Goal: Transaction & Acquisition: Obtain resource

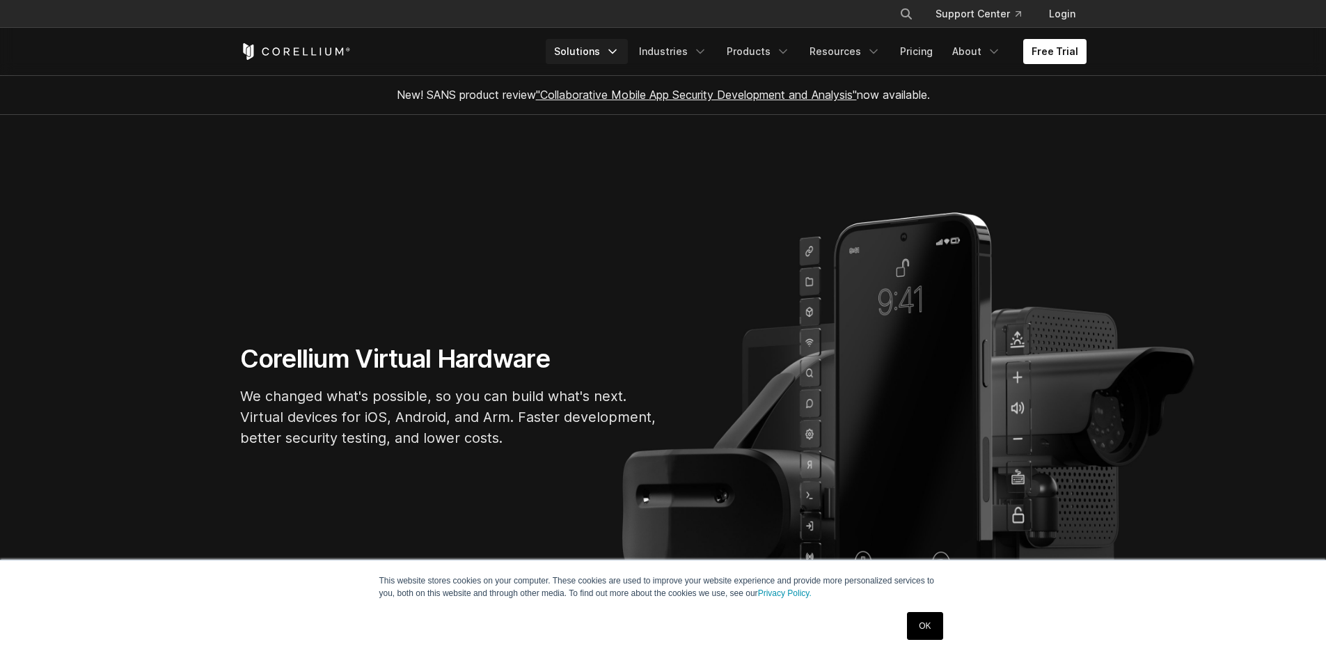
click at [600, 56] on link "Solutions" at bounding box center [587, 51] width 82 height 25
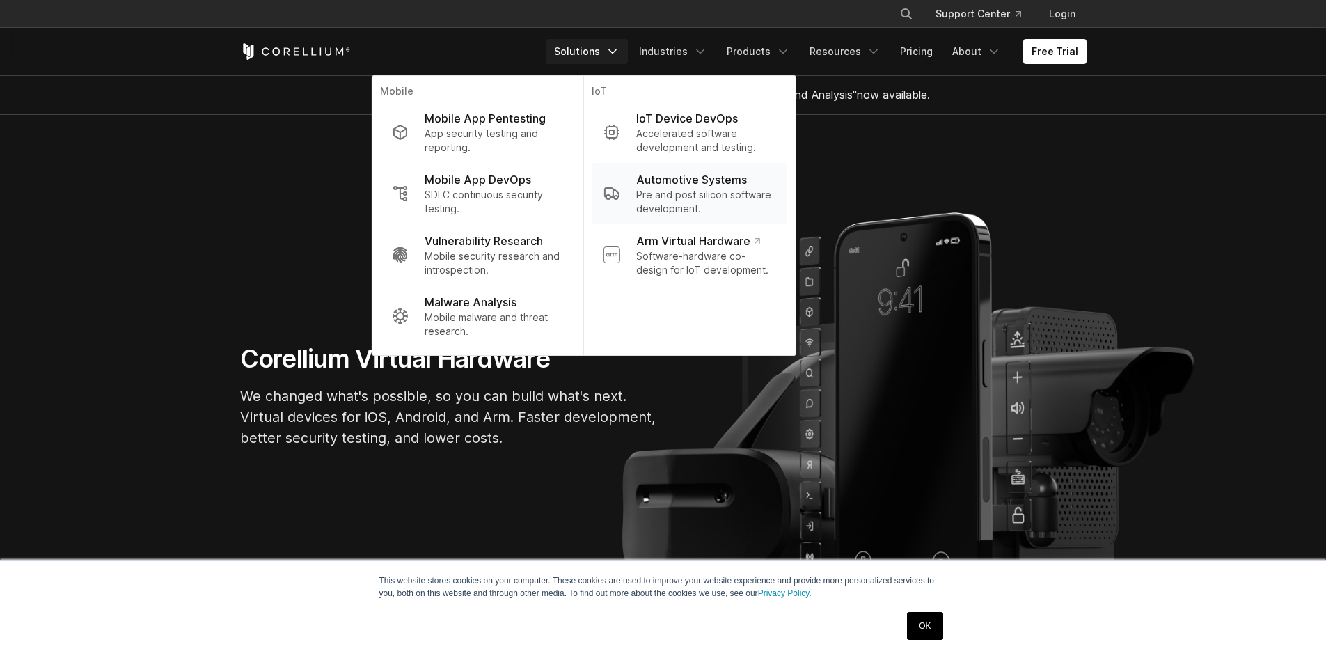
click at [684, 195] on p "Pre and post silicon software development." at bounding box center [705, 202] width 139 height 28
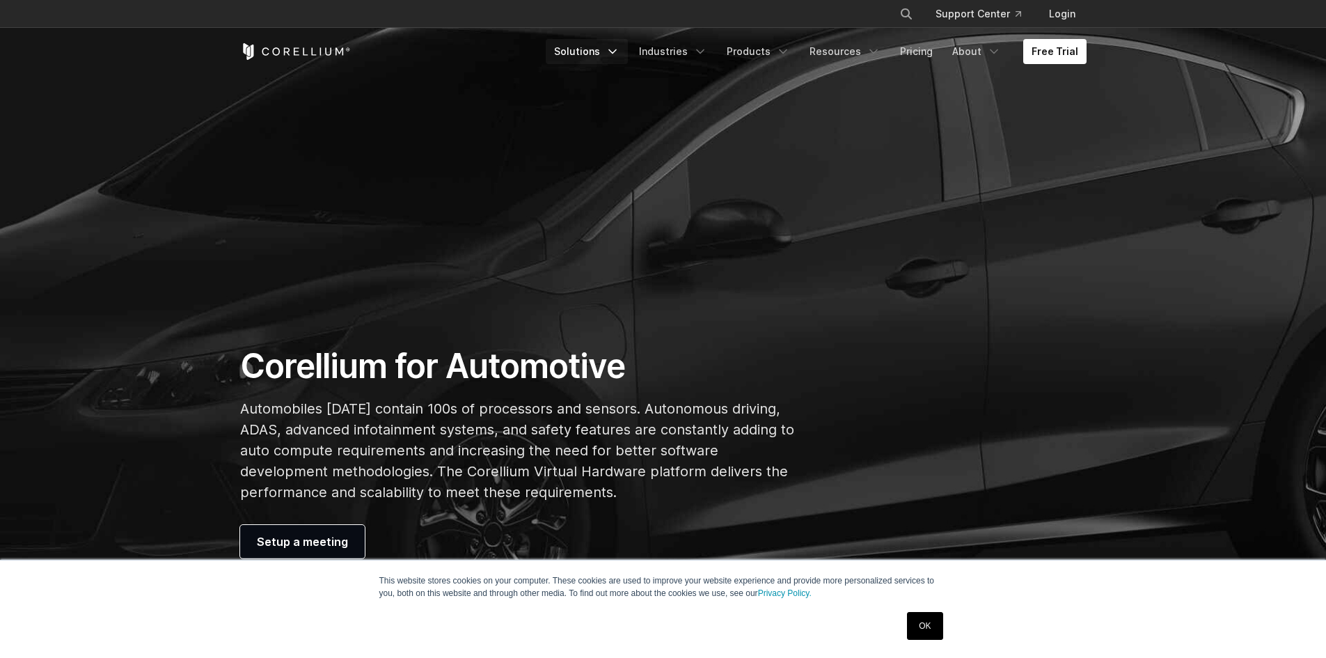
click at [610, 56] on link "Solutions" at bounding box center [587, 51] width 82 height 25
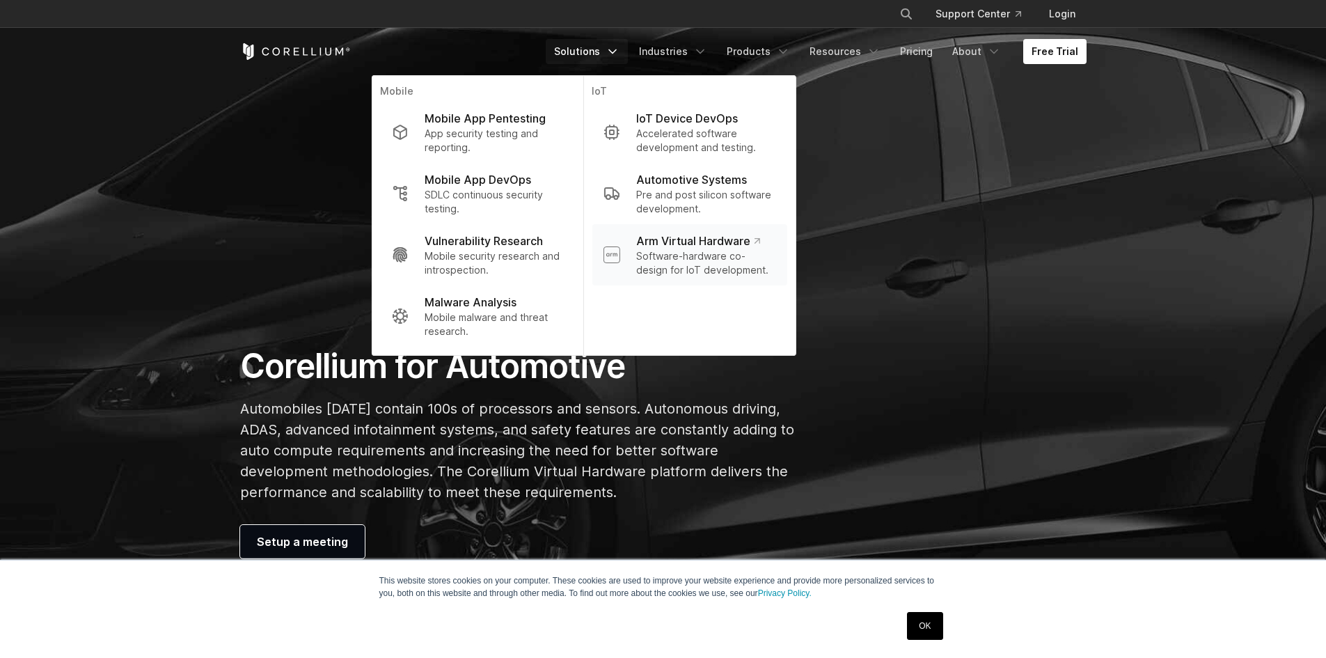
click at [684, 251] on p "Software-hardware co-design for IoT development." at bounding box center [705, 263] width 139 height 28
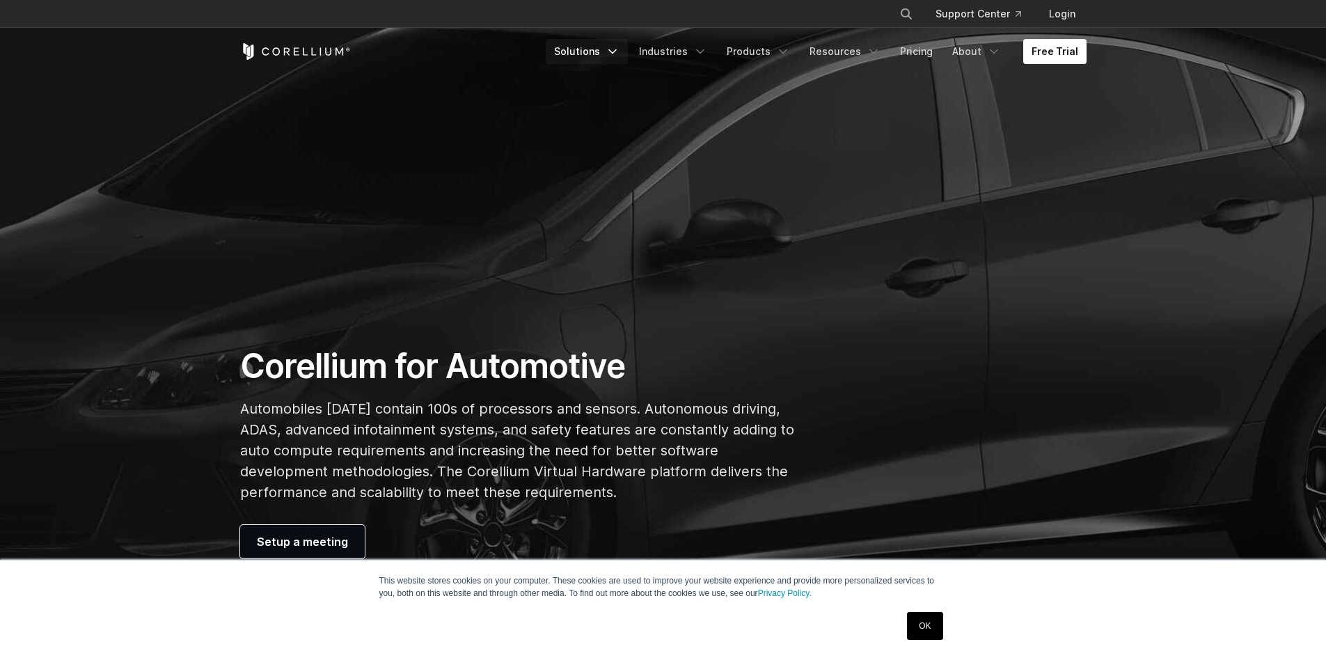
click at [581, 54] on link "Solutions" at bounding box center [587, 51] width 82 height 25
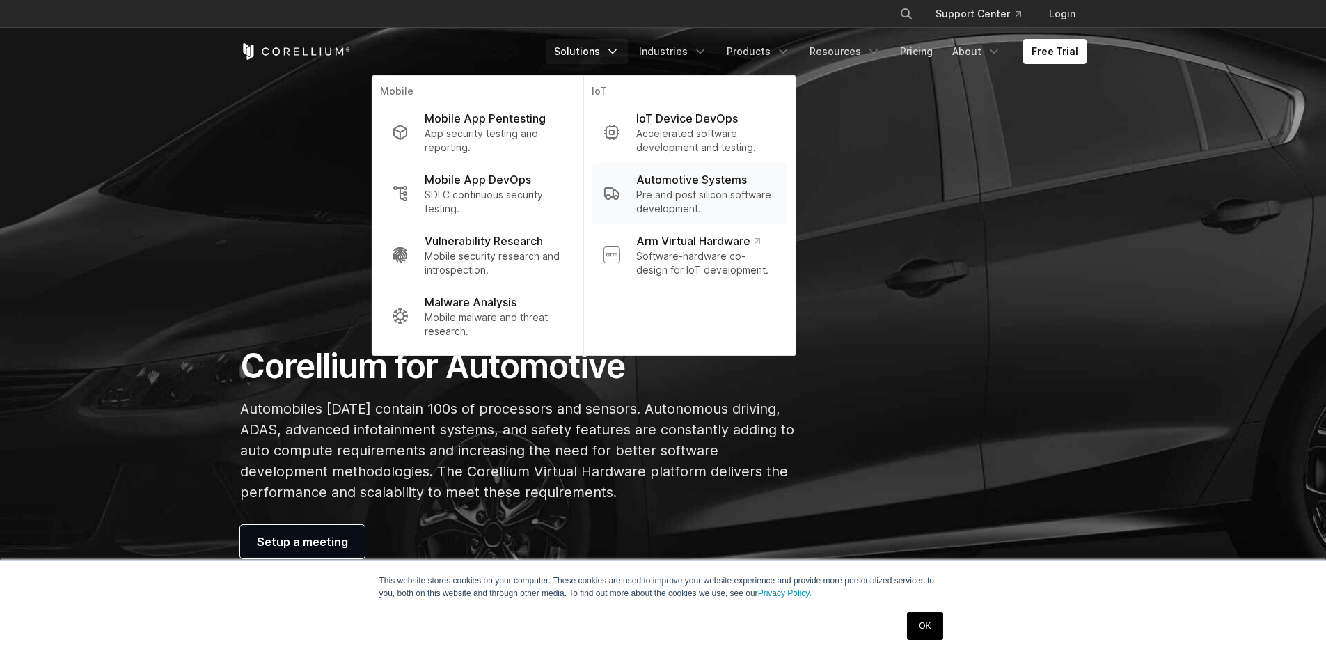
click at [659, 203] on p "Pre and post silicon software development." at bounding box center [705, 202] width 139 height 28
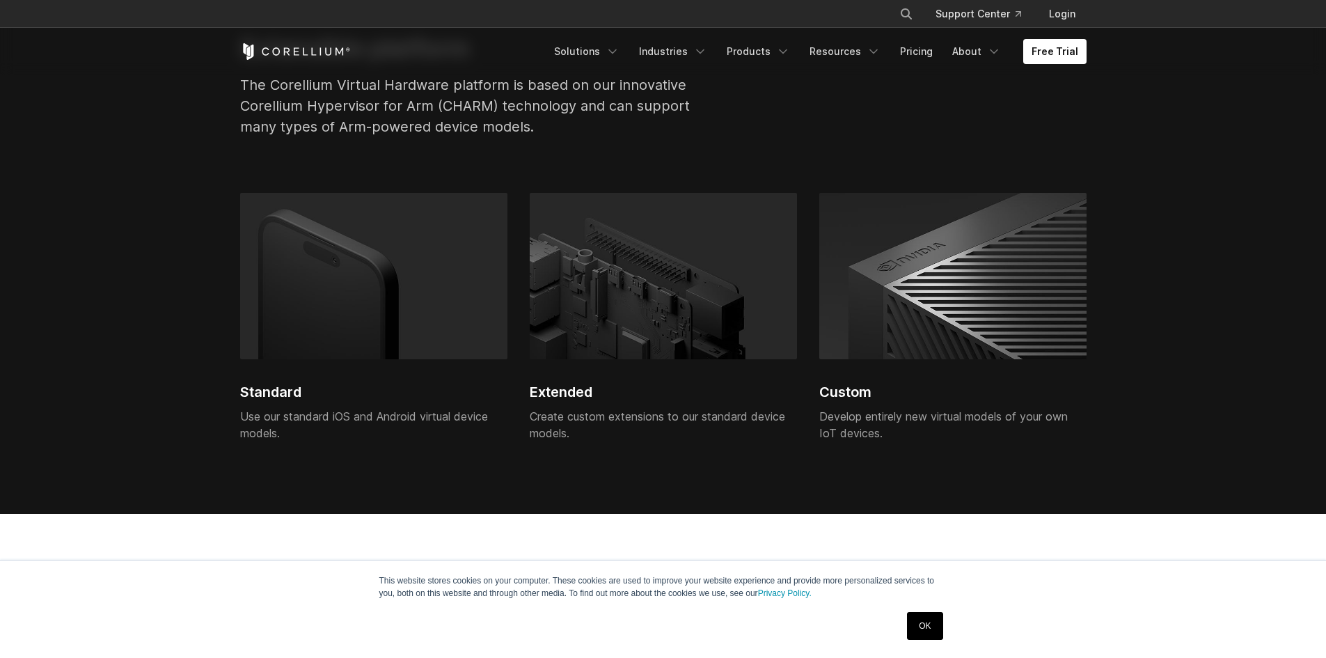
scroll to position [2924, 0]
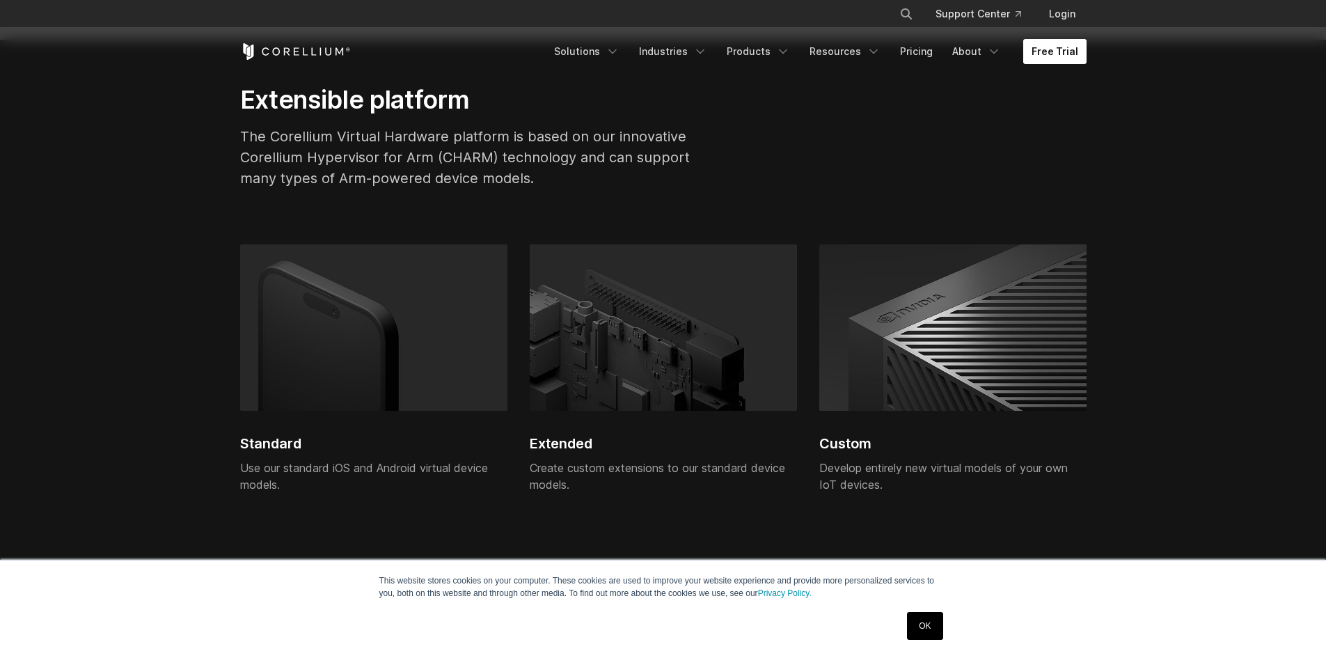
click at [1046, 53] on link "Free Trial" at bounding box center [1054, 51] width 63 height 25
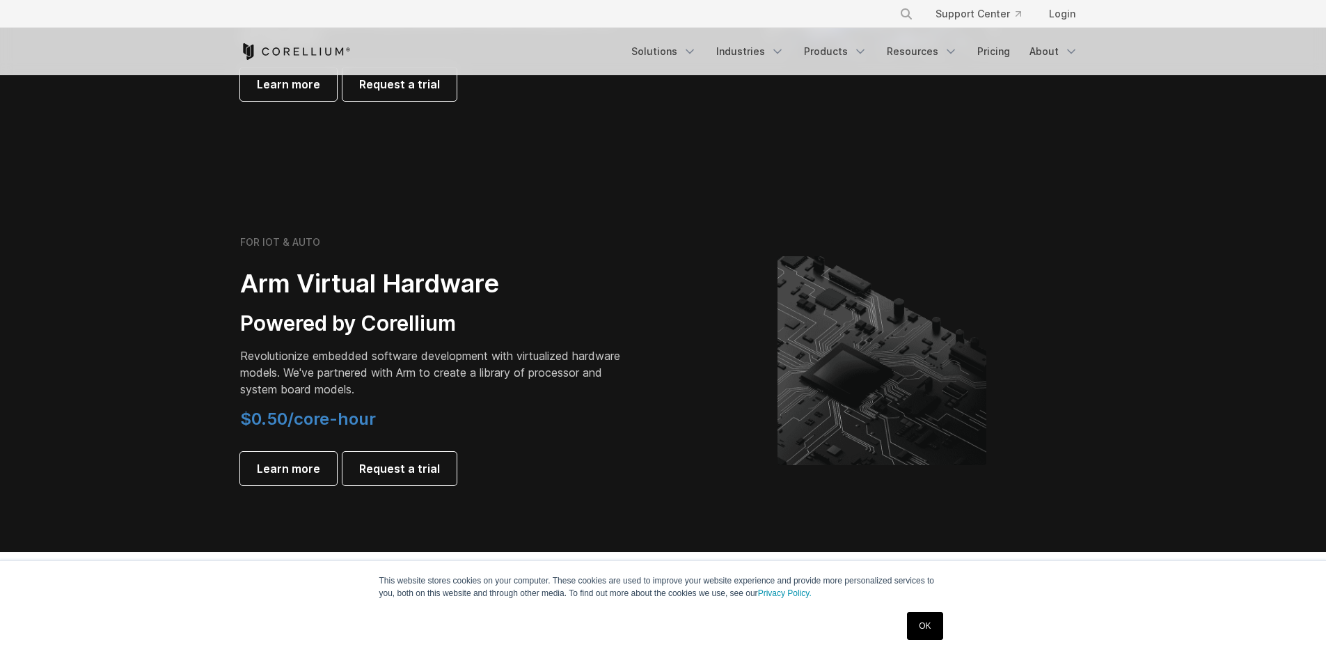
scroll to position [1509, 0]
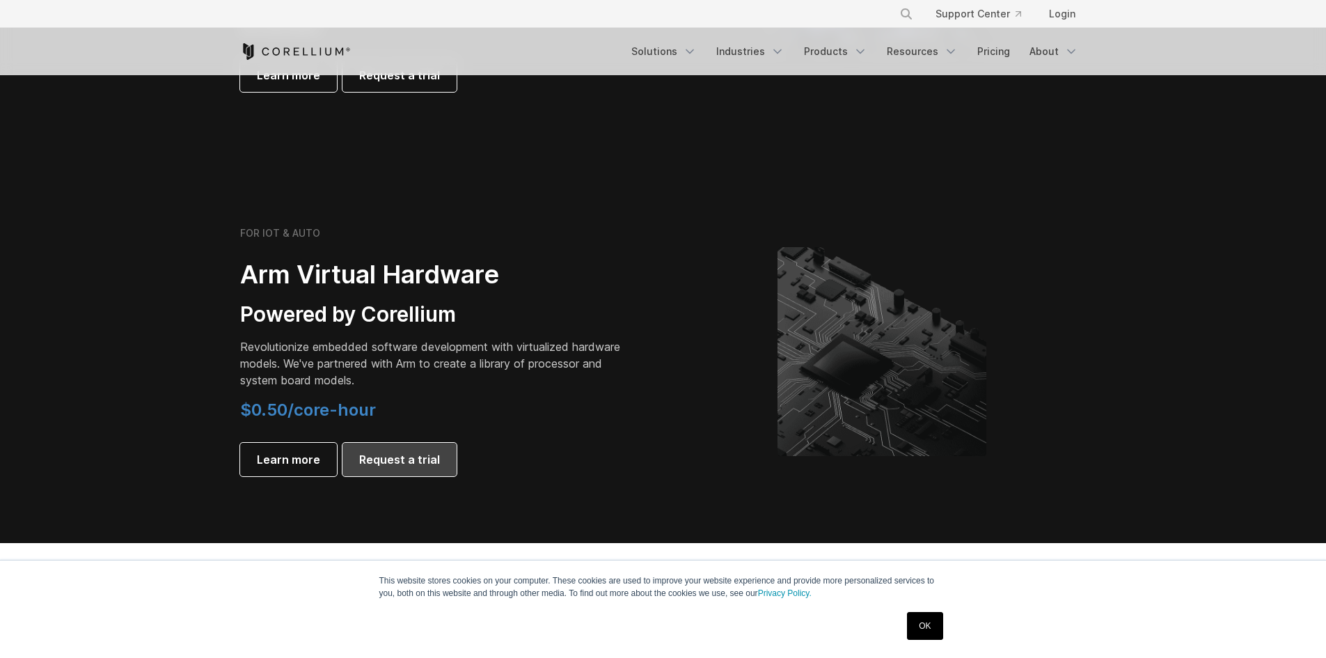
click at [388, 458] on span "Request a trial" at bounding box center [399, 459] width 81 height 17
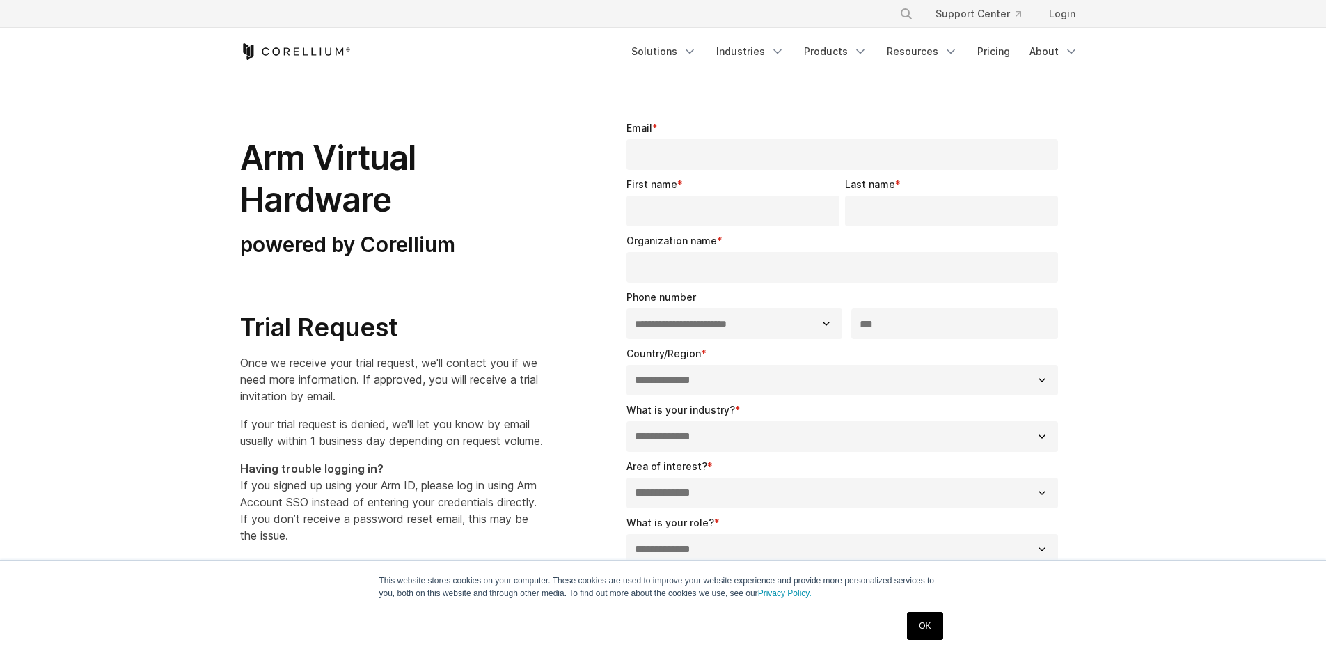
select select "**"
